Goal: Check status: Check status

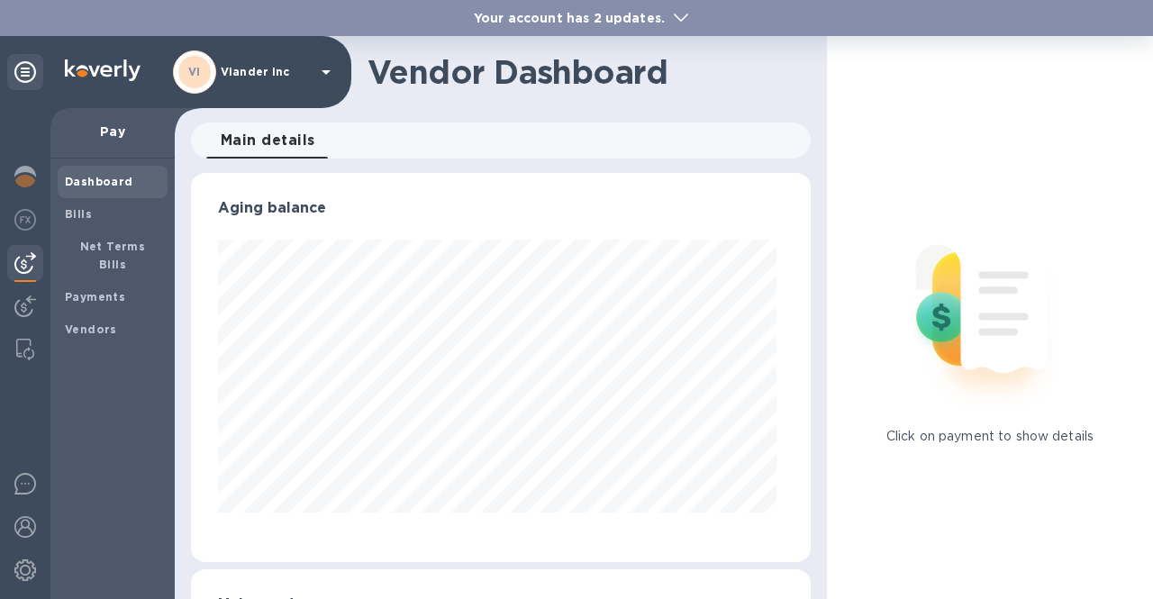
scroll to position [389, 613]
click at [329, 68] on icon at bounding box center [326, 72] width 22 height 22
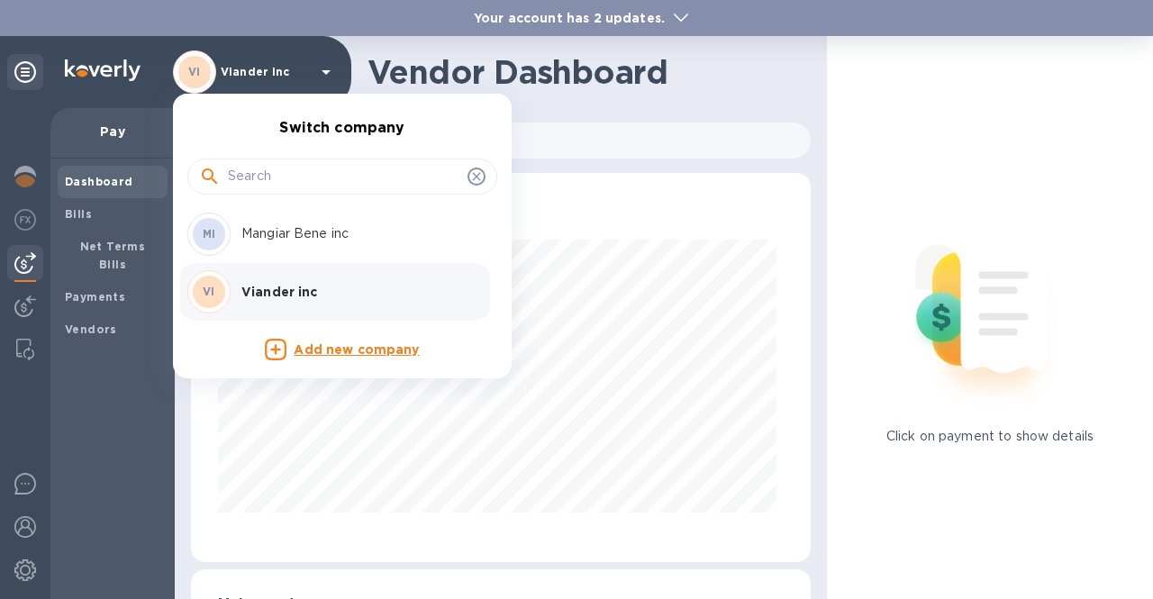
click at [314, 229] on p "Mangiar Bene inc" at bounding box center [354, 233] width 227 height 19
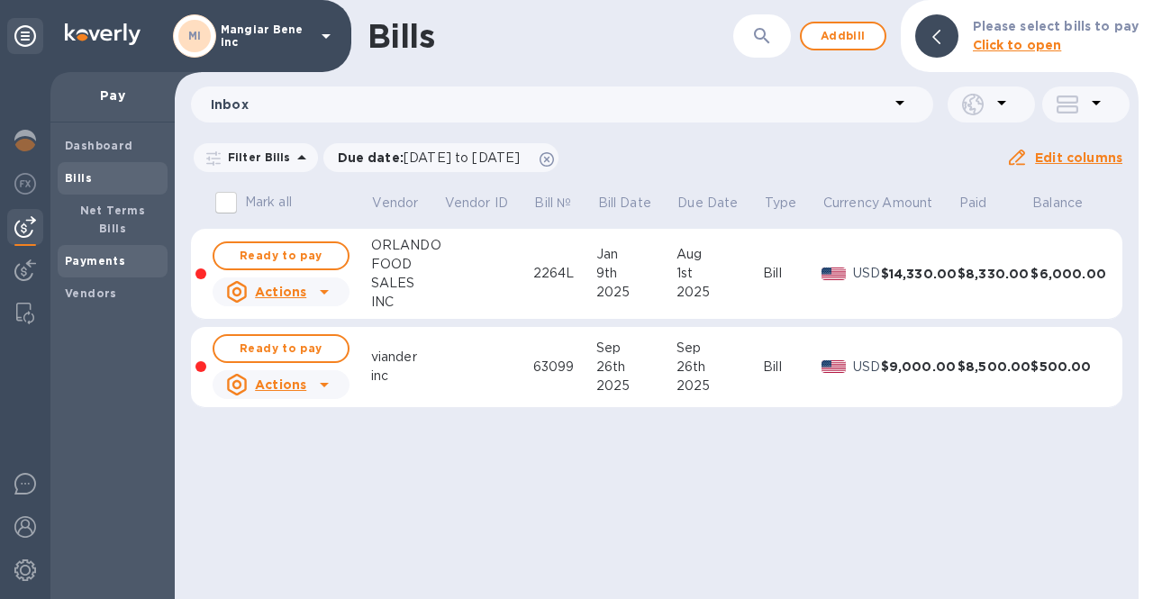
click at [84, 254] on b "Payments" at bounding box center [95, 261] width 60 height 14
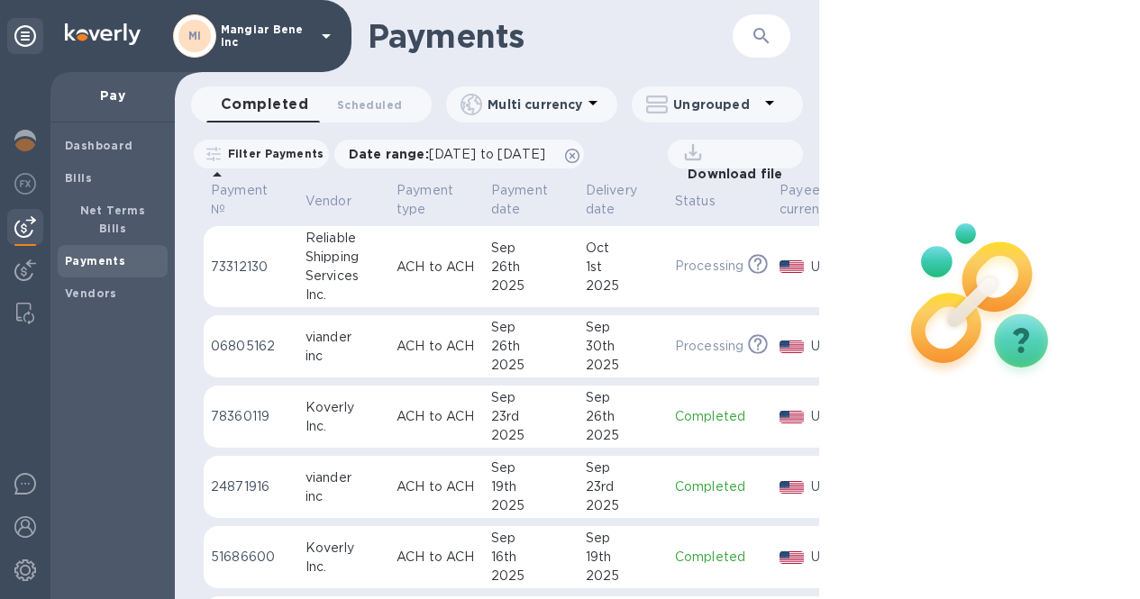
click at [310, 40] on p "Mangiar Bene inc" at bounding box center [266, 35] width 90 height 25
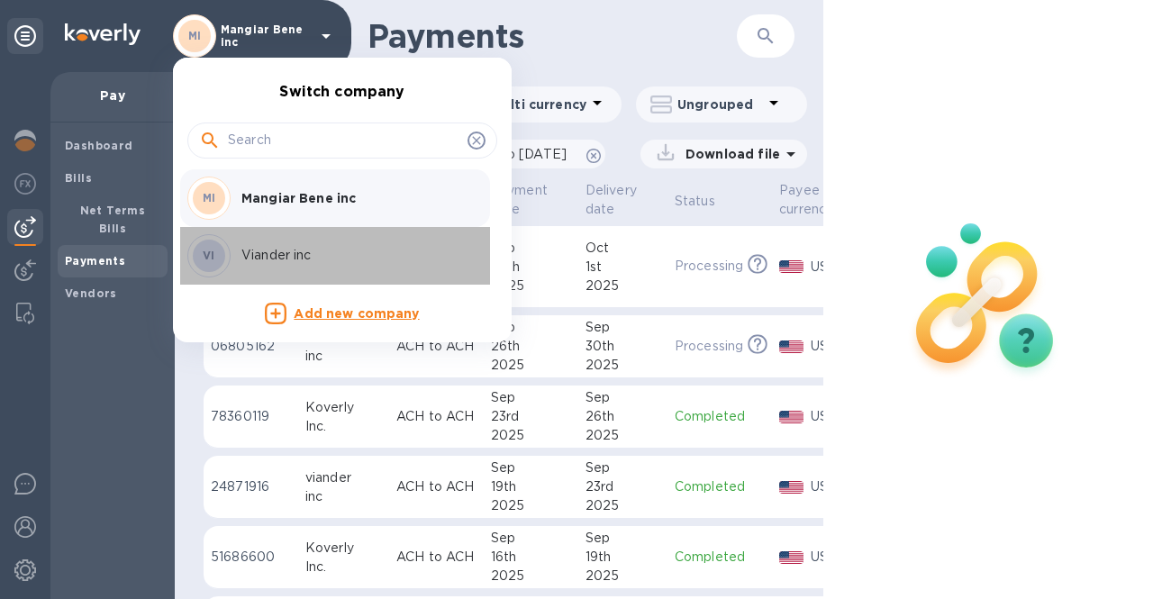
click at [283, 248] on p "Viander inc" at bounding box center [354, 255] width 227 height 19
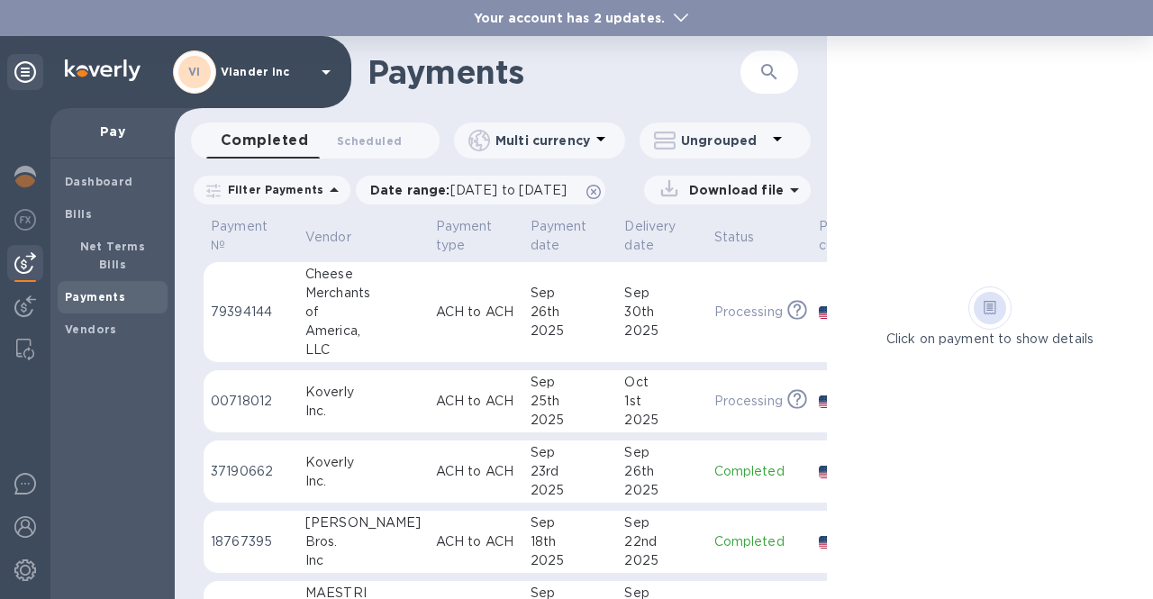
click at [239, 309] on p "79394144" at bounding box center [251, 312] width 80 height 19
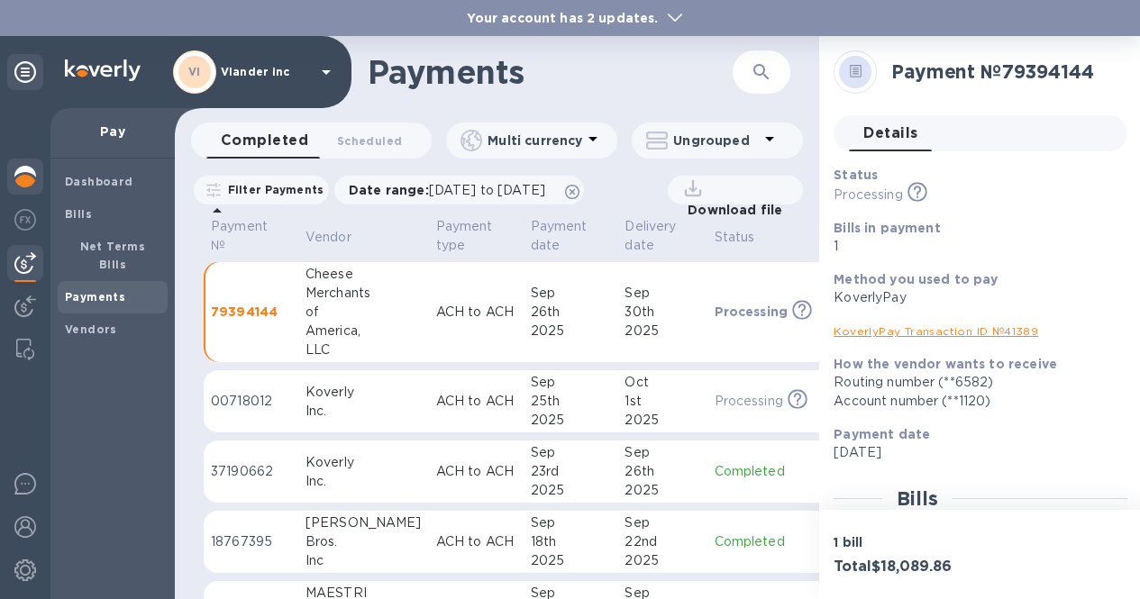
click at [23, 168] on img at bounding box center [25, 177] width 22 height 22
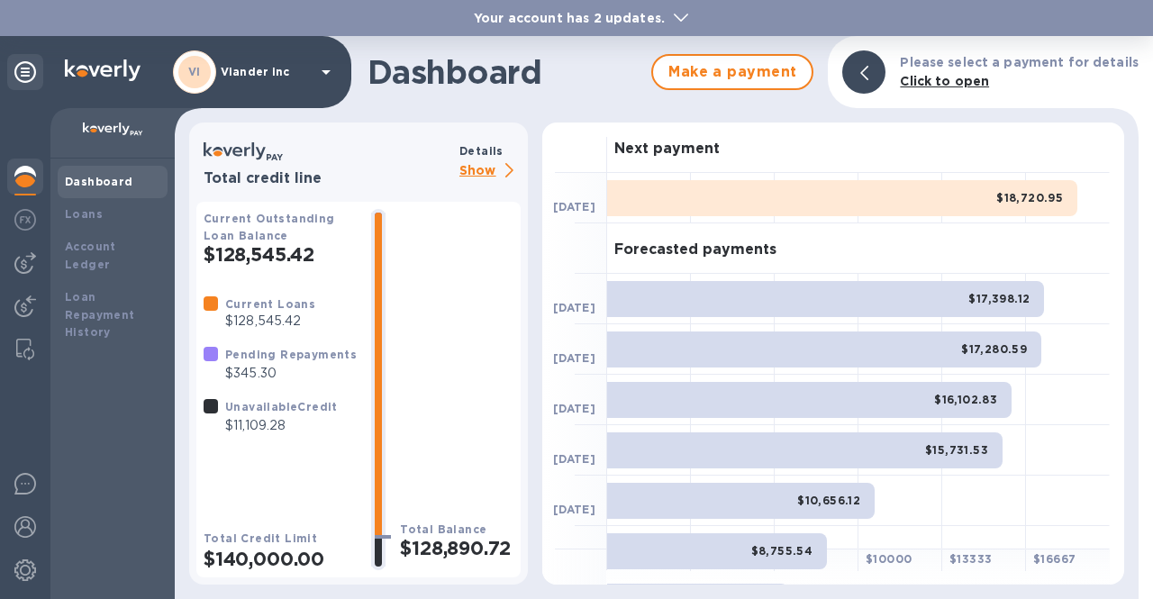
click at [478, 171] on p "Show" at bounding box center [489, 171] width 61 height 23
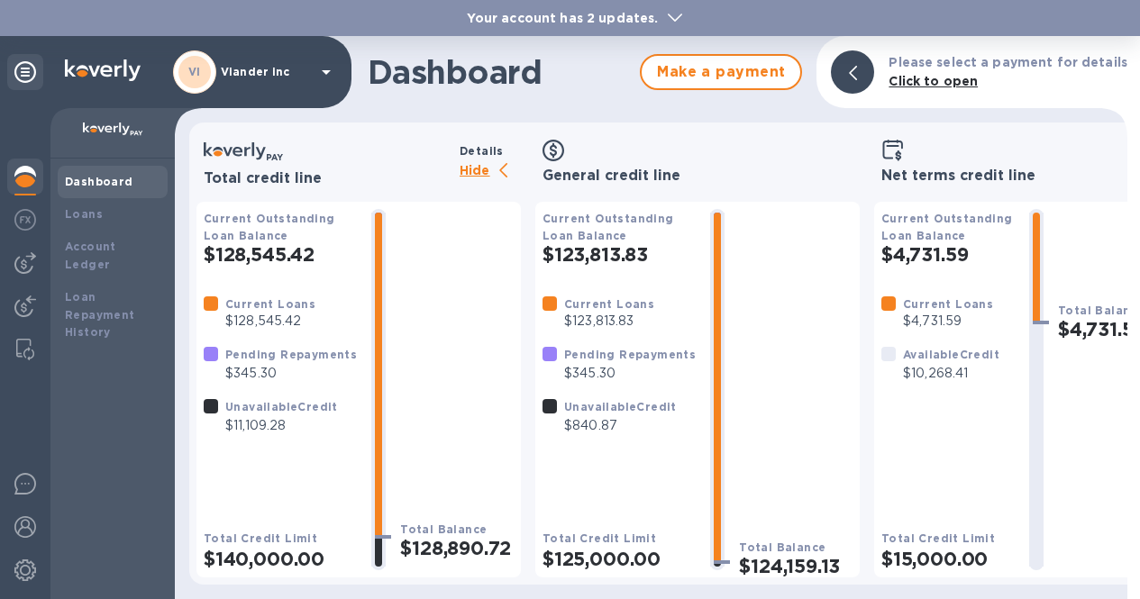
click at [469, 173] on p "Hide" at bounding box center [489, 171] width 61 height 23
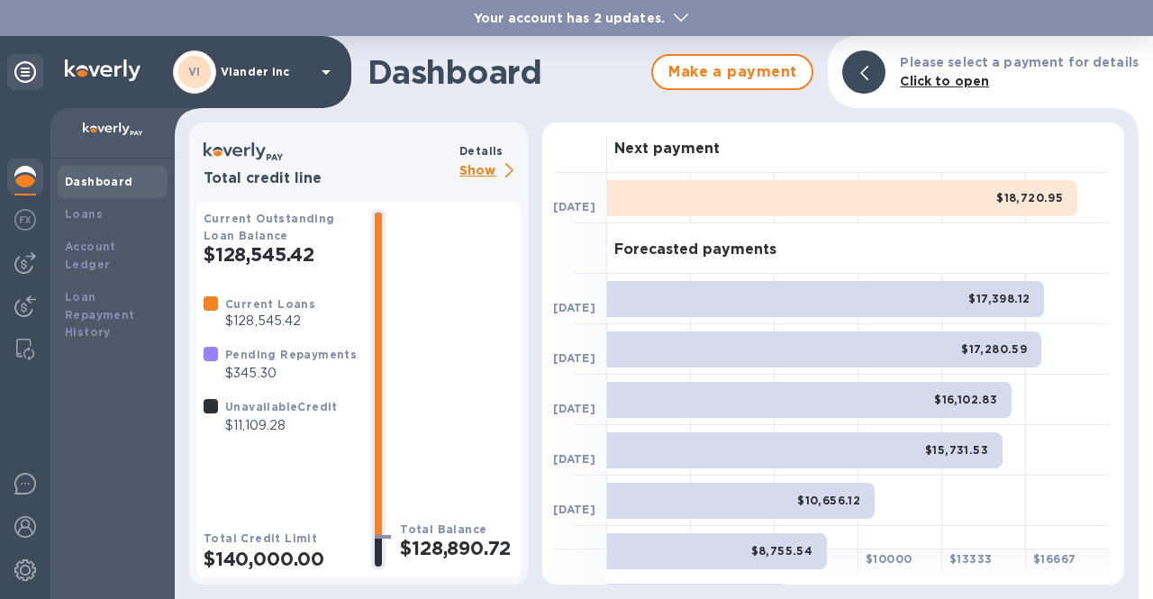
click at [276, 66] on p "Viander inc" at bounding box center [266, 72] width 90 height 13
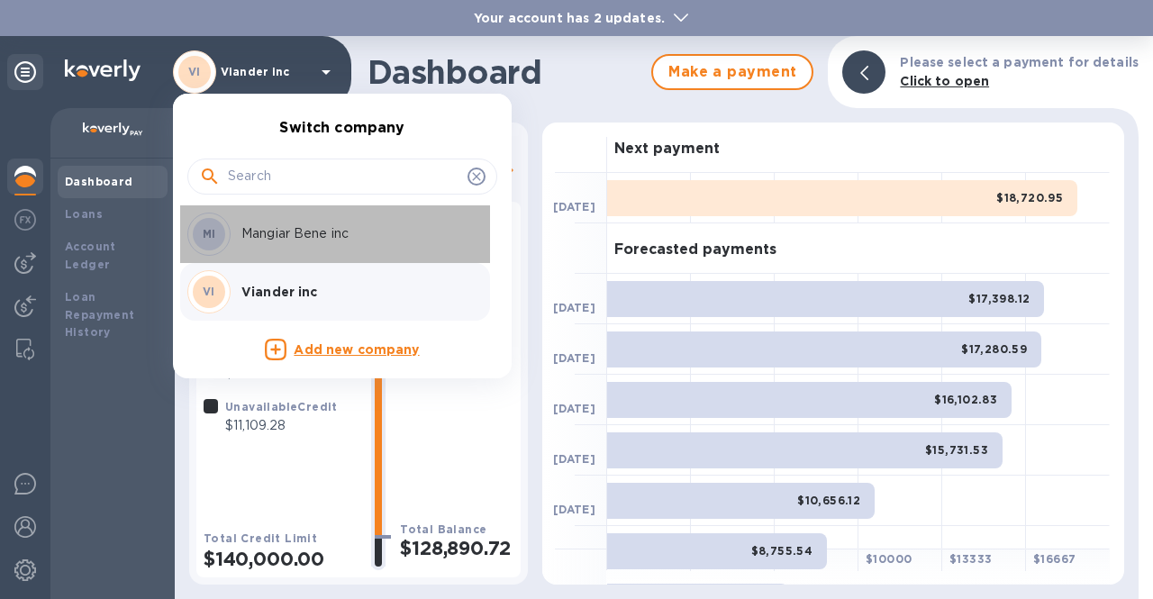
click at [275, 246] on div "MI Mangiar Bene inc" at bounding box center [327, 234] width 281 height 43
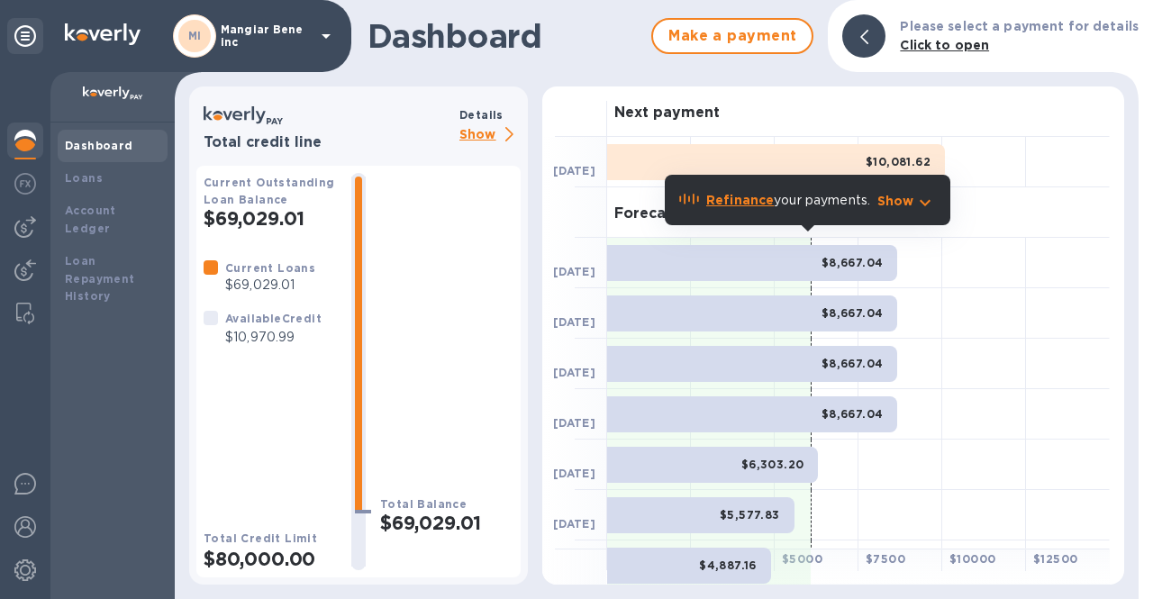
click at [22, 150] on img at bounding box center [25, 141] width 22 height 22
